Goal: Transaction & Acquisition: Download file/media

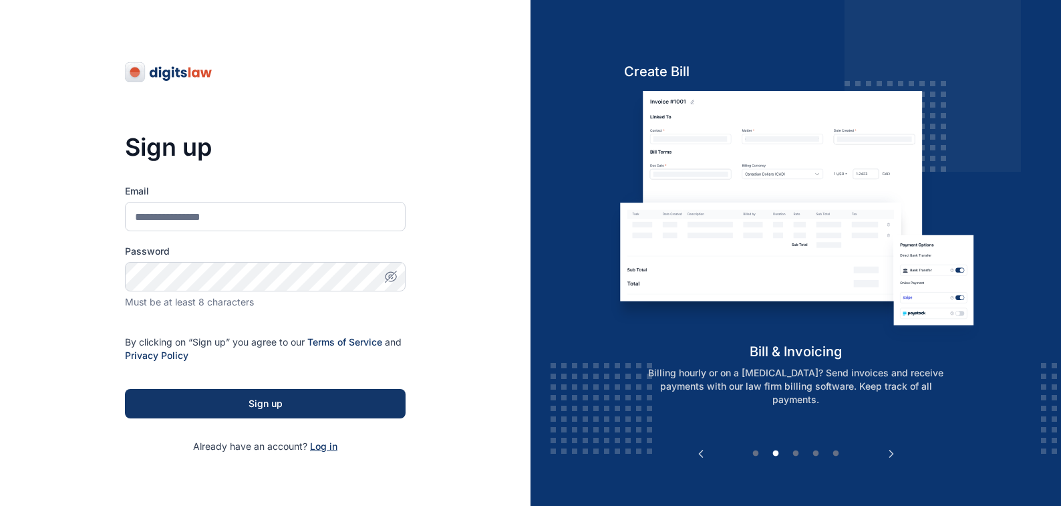
click at [318, 446] on span "Log in" at bounding box center [323, 445] width 27 height 11
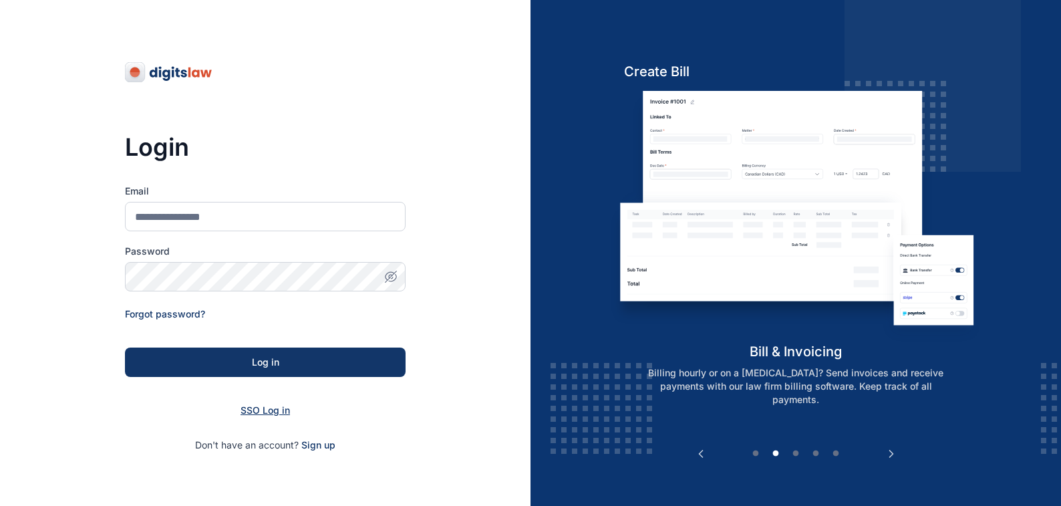
click at [256, 410] on span "SSO Log in" at bounding box center [264, 409] width 49 height 11
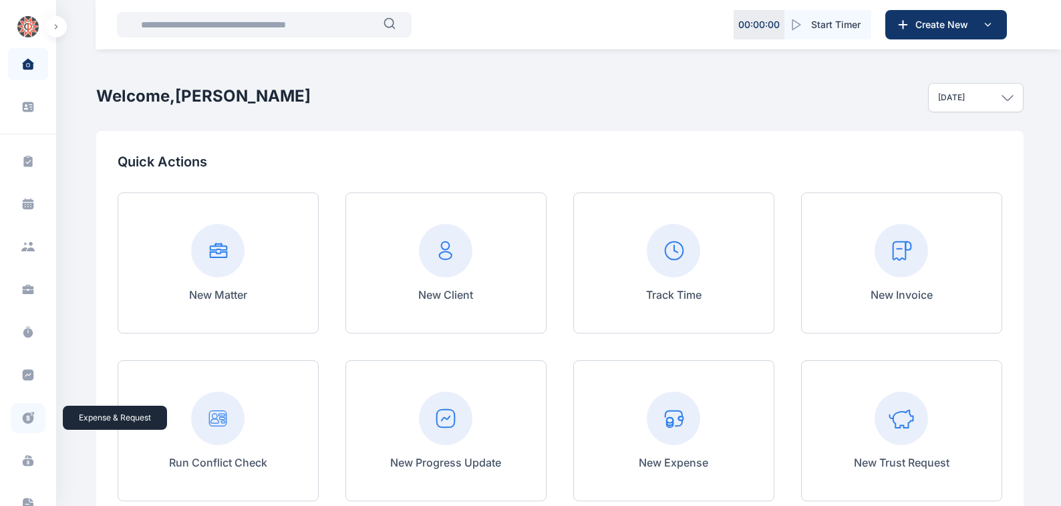
click at [25, 418] on icon at bounding box center [27, 418] width 13 height 14
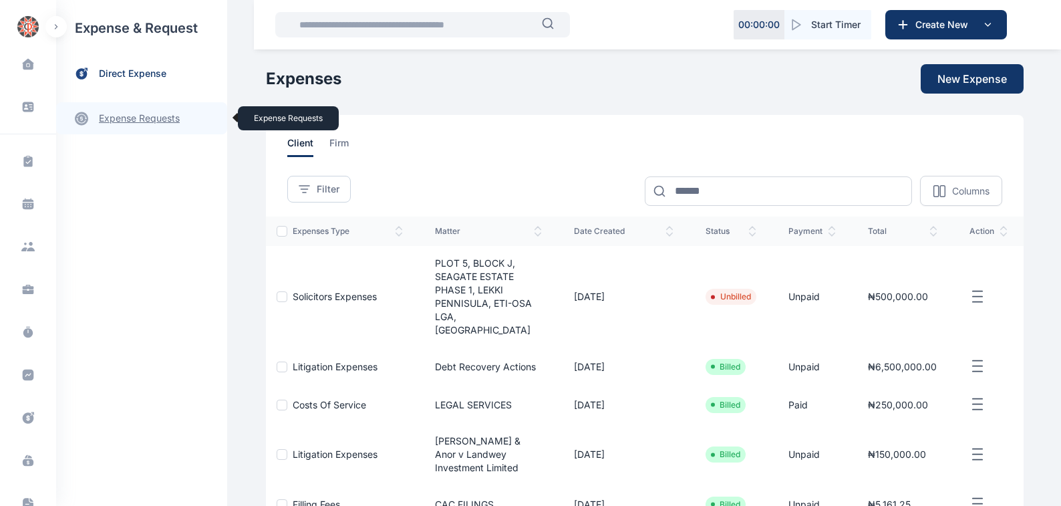
click at [114, 119] on link "expense requests expense requests" at bounding box center [141, 118] width 171 height 32
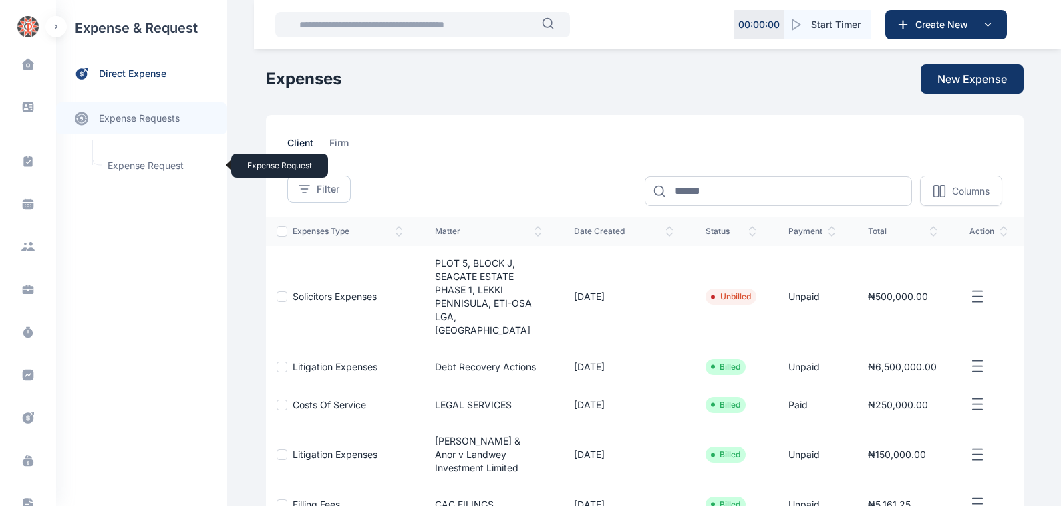
click at [130, 165] on span "Expense Request Expense Request" at bounding box center [160, 165] width 121 height 25
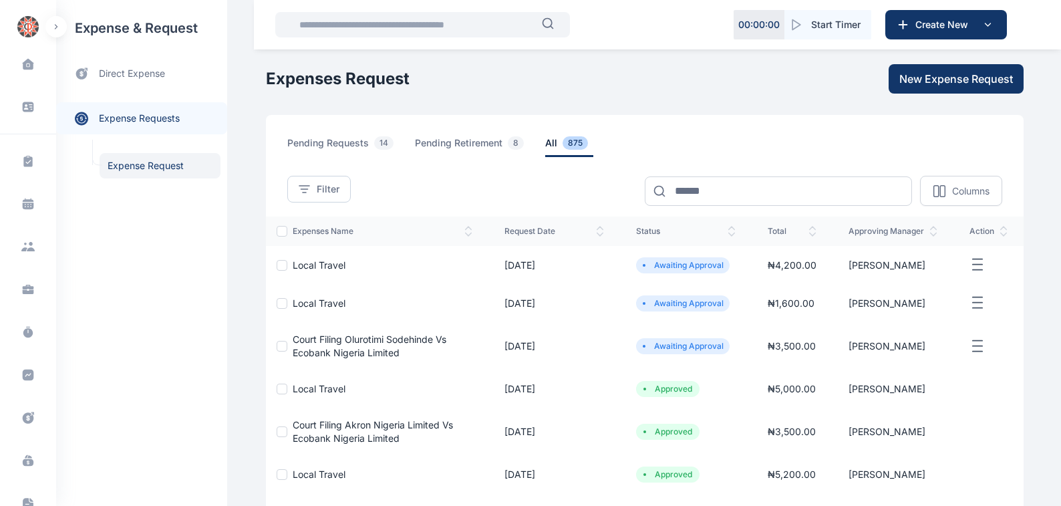
click at [314, 339] on span "Court Filing Olurotimi Sodehinde Vs Ecobank Nigeria Limited" at bounding box center [370, 345] width 154 height 25
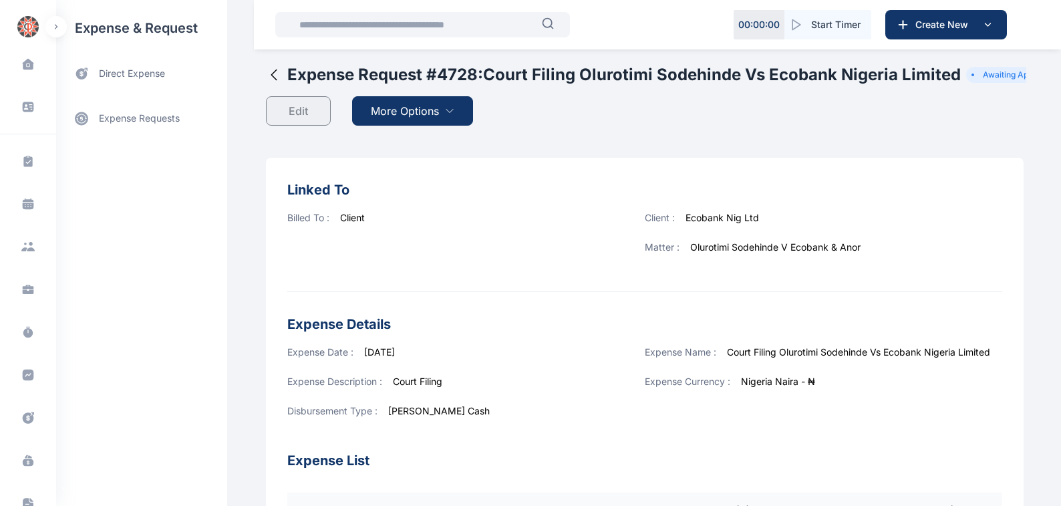
drag, startPoint x: 381, startPoint y: 110, endPoint x: 401, endPoint y: 130, distance: 28.3
click at [381, 111] on span "More Options" at bounding box center [405, 111] width 68 height 16
click at [399, 141] on span "Download PDF" at bounding box center [409, 143] width 56 height 13
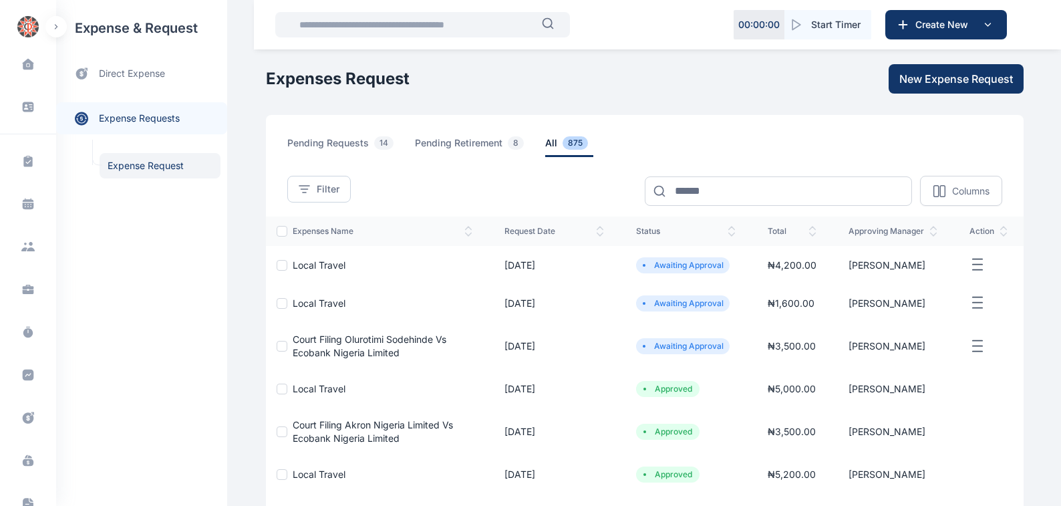
click at [301, 424] on span "Court Filing Akron Nigeria Limited Vs Ecobank Nigeria Limited" at bounding box center [373, 431] width 160 height 25
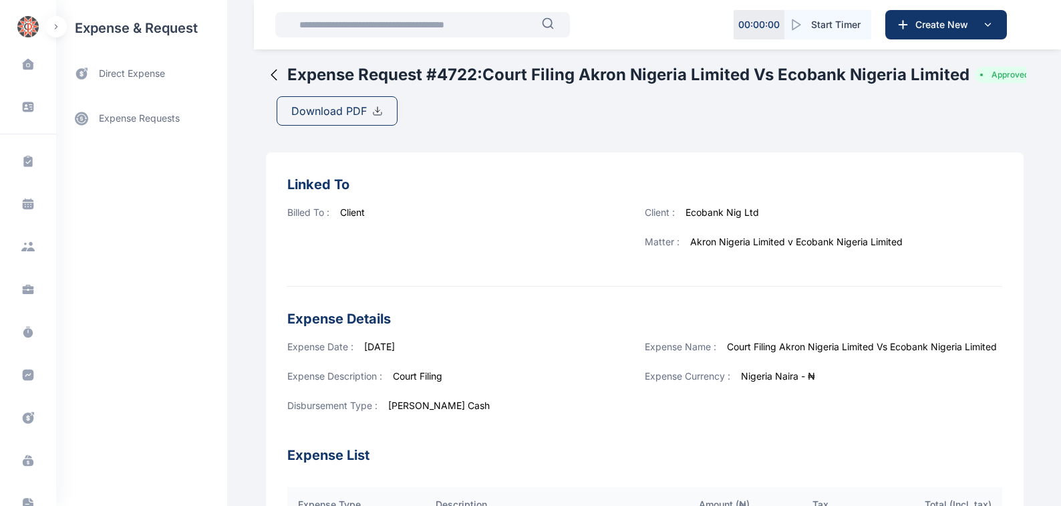
click at [323, 113] on span "Download PDF" at bounding box center [328, 111] width 75 height 16
